Goal: Transaction & Acquisition: Purchase product/service

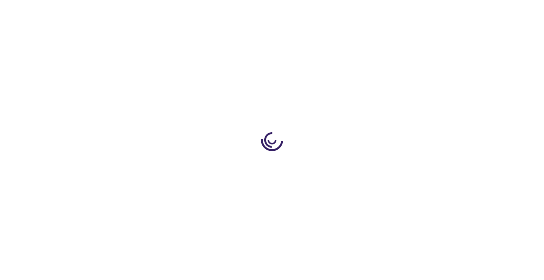
type input "1"
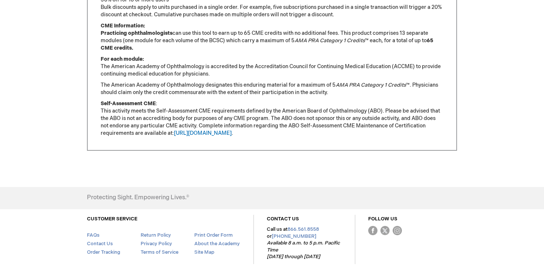
scroll to position [695, 0]
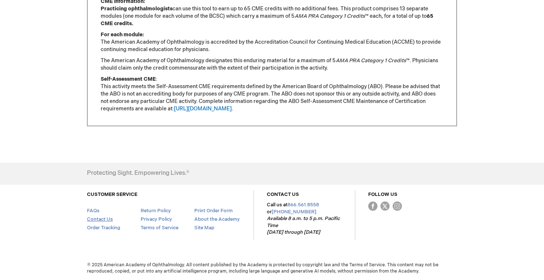
click at [93, 220] on link "Contact Us" at bounding box center [100, 219] width 26 height 6
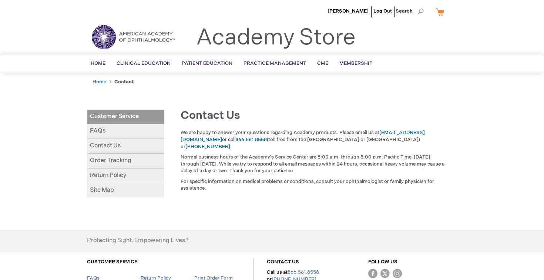
scroll to position [67, 0]
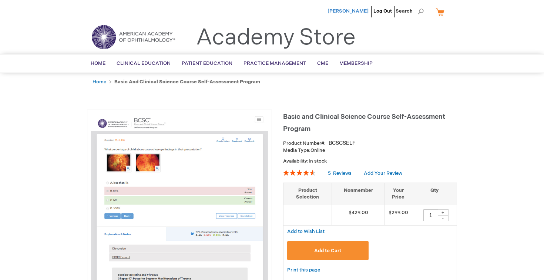
click at [353, 11] on span "[PERSON_NAME]" at bounding box center [347, 11] width 41 height 6
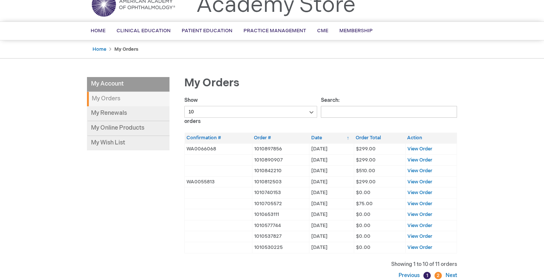
scroll to position [36, 0]
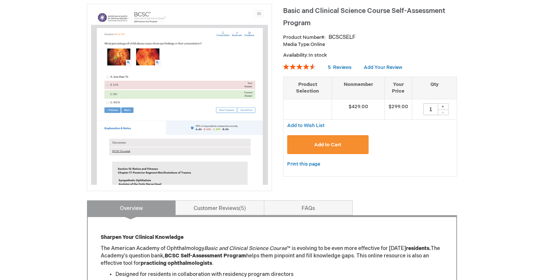
scroll to position [120, 0]
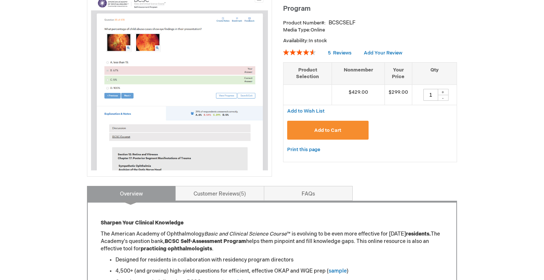
click at [318, 134] on button "Add to Cart" at bounding box center [327, 130] width 81 height 19
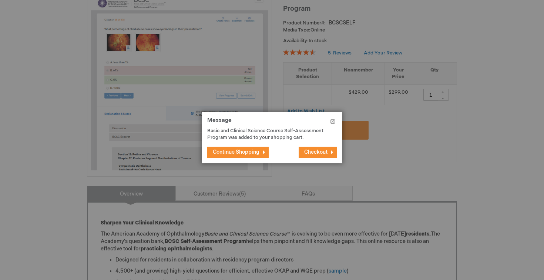
click at [321, 152] on span "Checkout" at bounding box center [315, 152] width 23 height 6
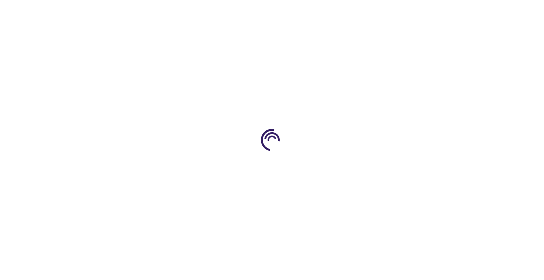
select select "US"
select select "25"
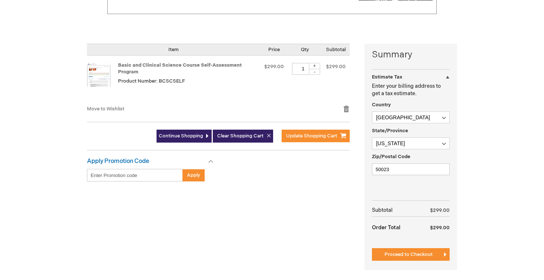
scroll to position [165, 0]
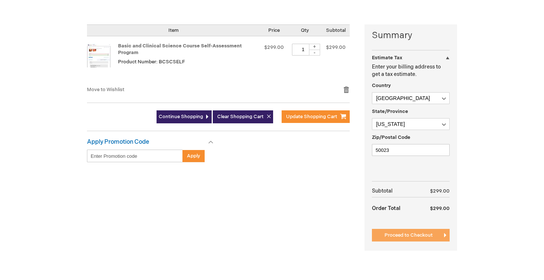
click at [397, 238] on button "Proceed to Checkout" at bounding box center [411, 235] width 78 height 13
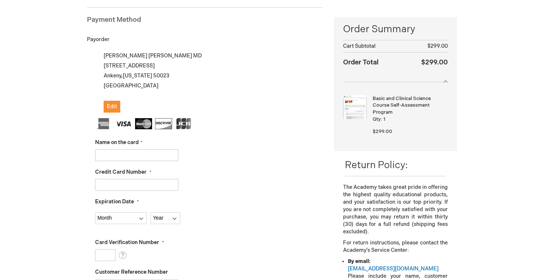
click at [162, 155] on input "Name on the card" at bounding box center [136, 155] width 83 height 12
type input "[PERSON_NAME]"
type input "5187259813183494"
select select "9"
select select "2030"
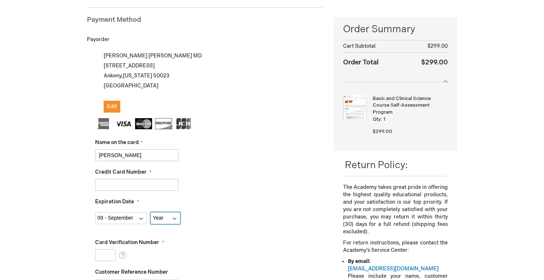
type input "593"
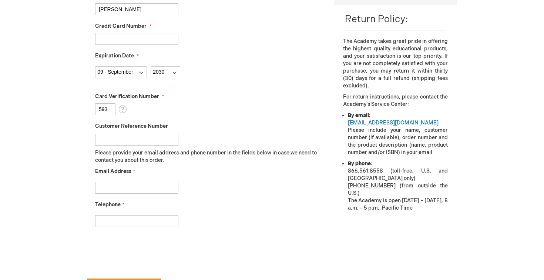
scroll to position [250, 0]
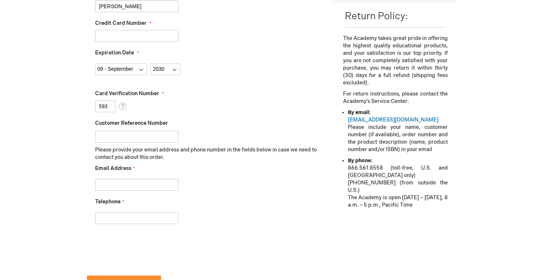
click at [139, 188] on input "Email Address" at bounding box center [136, 185] width 83 height 12
type input "j"
type input "nicolecmorrow@gmail.com"
type input "3193614635"
click at [257, 177] on div "nicolecmorrow@gmail.com" at bounding box center [209, 183] width 228 height 16
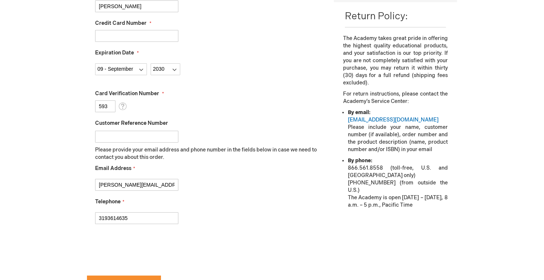
checkbox input "true"
click at [80, 225] on div "Nicole Morrow Log Out Search My Cart 1 1 items CLOSE RECENTLY ADDED ITEM(S) Clo…" at bounding box center [272, 119] width 544 height 738
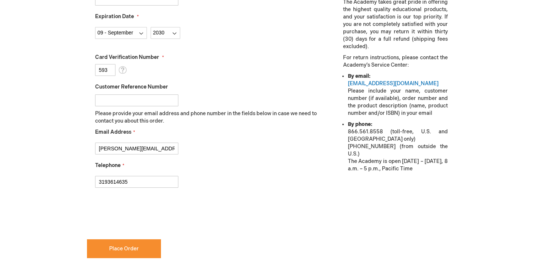
scroll to position [292, 0]
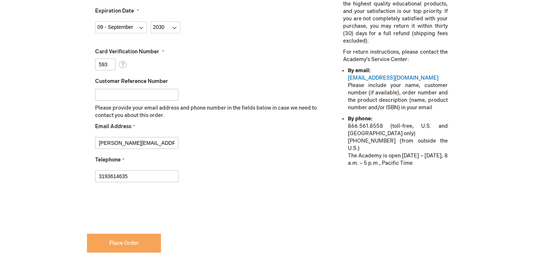
click at [112, 244] on span "Place Order" at bounding box center [124, 243] width 30 height 6
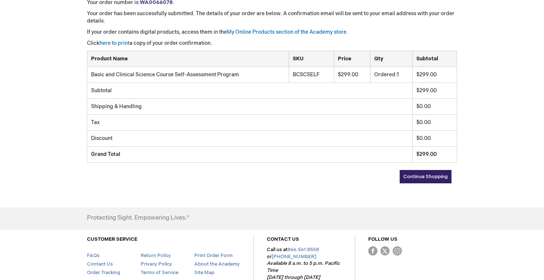
scroll to position [129, 0]
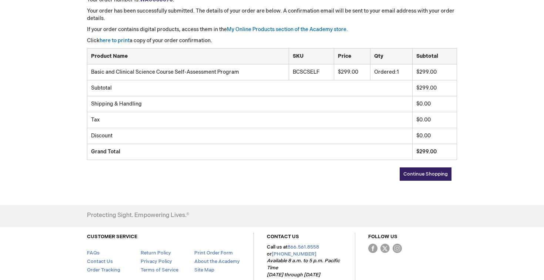
click at [443, 172] on span "Continue Shopping" at bounding box center [425, 174] width 44 height 6
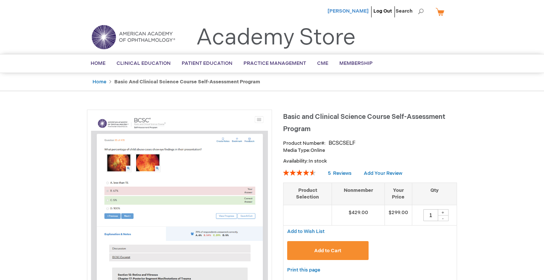
click at [356, 11] on span "[PERSON_NAME]" at bounding box center [347, 11] width 41 height 6
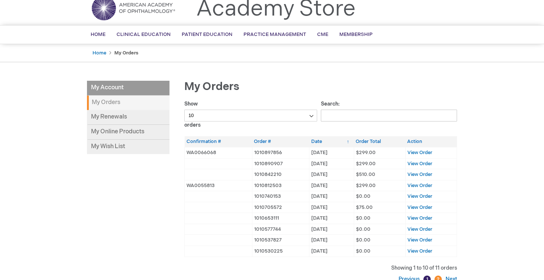
scroll to position [36, 0]
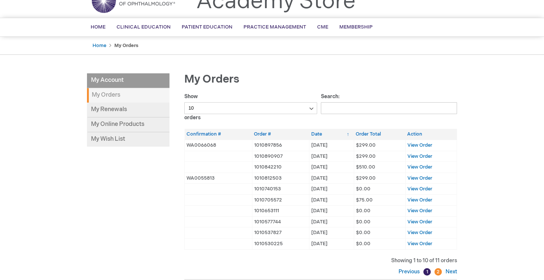
click at [368, 156] on span "$299.00" at bounding box center [366, 156] width 20 height 6
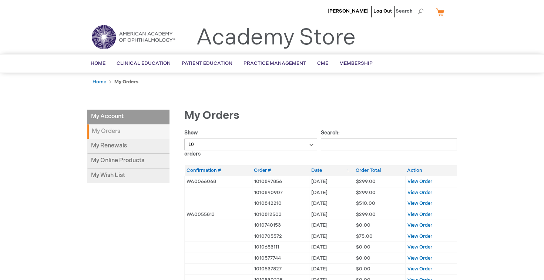
click at [105, 127] on strong "My Orders" at bounding box center [128, 131] width 83 height 14
click at [105, 145] on link "My Renewals" at bounding box center [128, 146] width 83 height 15
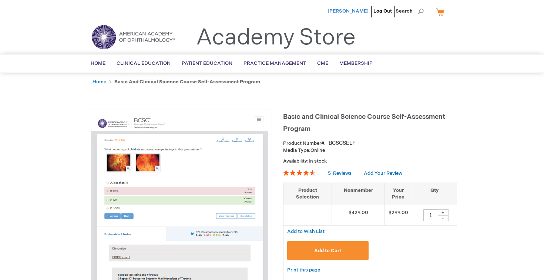
click at [351, 11] on span "[PERSON_NAME]" at bounding box center [347, 11] width 41 height 6
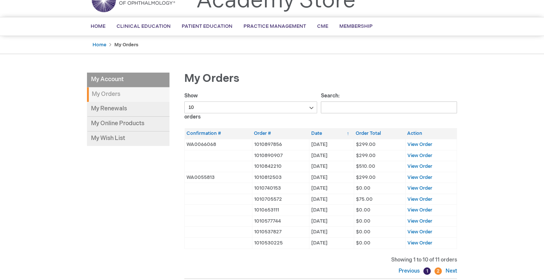
scroll to position [43, 0]
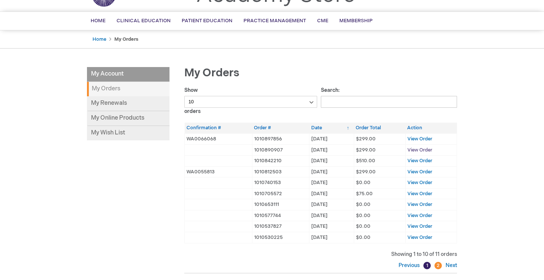
click at [416, 151] on span "View Order" at bounding box center [419, 150] width 25 height 6
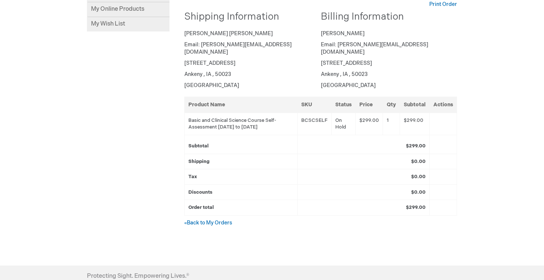
scroll to position [153, 0]
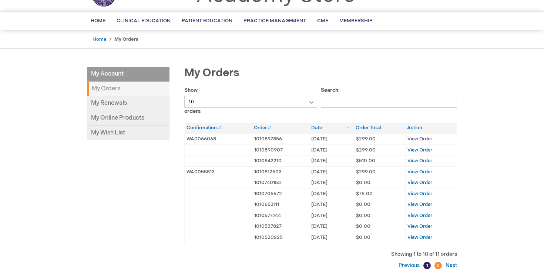
click at [424, 139] on span "View Order" at bounding box center [419, 139] width 25 height 6
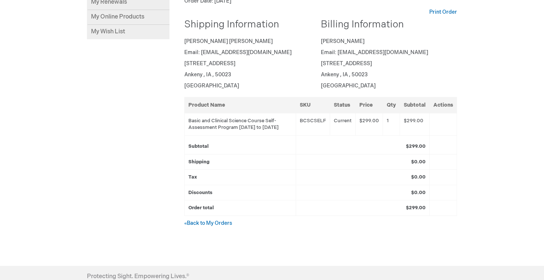
scroll to position [145, 0]
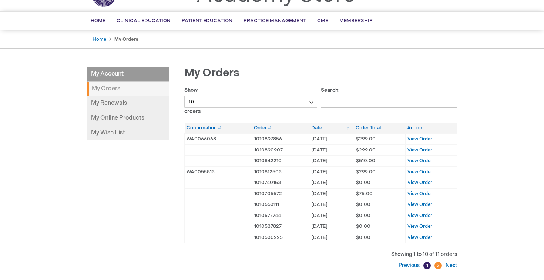
scroll to position [43, 0]
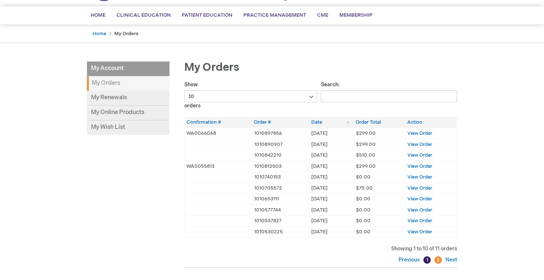
scroll to position [50, 0]
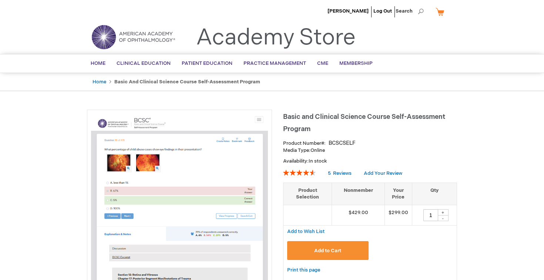
drag, startPoint x: 130, startPoint y: 63, endPoint x: 84, endPoint y: 122, distance: 74.9
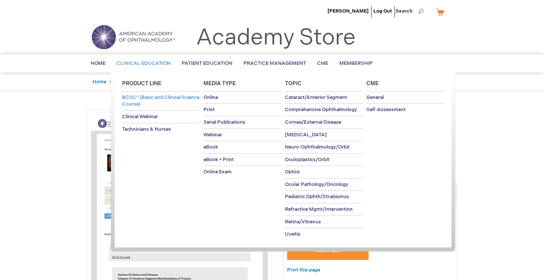
click at [131, 100] on span "BCSC® (Basic and Clinical Science Course)" at bounding box center [160, 100] width 77 height 13
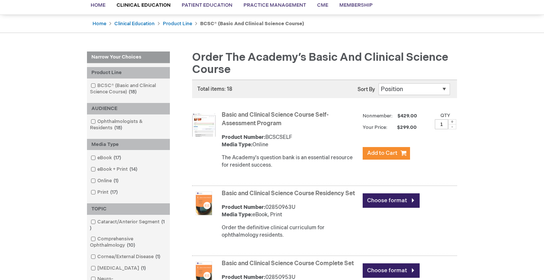
scroll to position [60, 0]
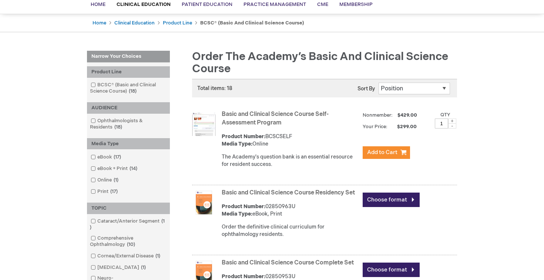
click at [249, 118] on strong "Basic and Clinical Science Course Self-Assessment Program" at bounding box center [290, 118] width 137 height 17
click at [209, 126] on img at bounding box center [204, 124] width 24 height 24
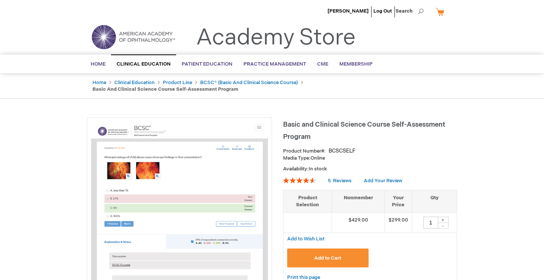
click at [357, 7] on li "[PERSON_NAME]" at bounding box center [348, 11] width 45 height 22
click at [348, 11] on span "[PERSON_NAME]" at bounding box center [347, 11] width 41 height 6
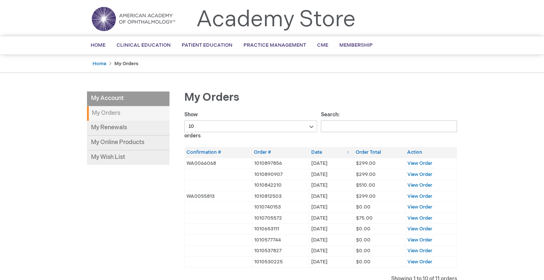
scroll to position [19, 0]
click at [416, 161] on span "View Order" at bounding box center [419, 162] width 25 height 6
